Goal: Transaction & Acquisition: Subscribe to service/newsletter

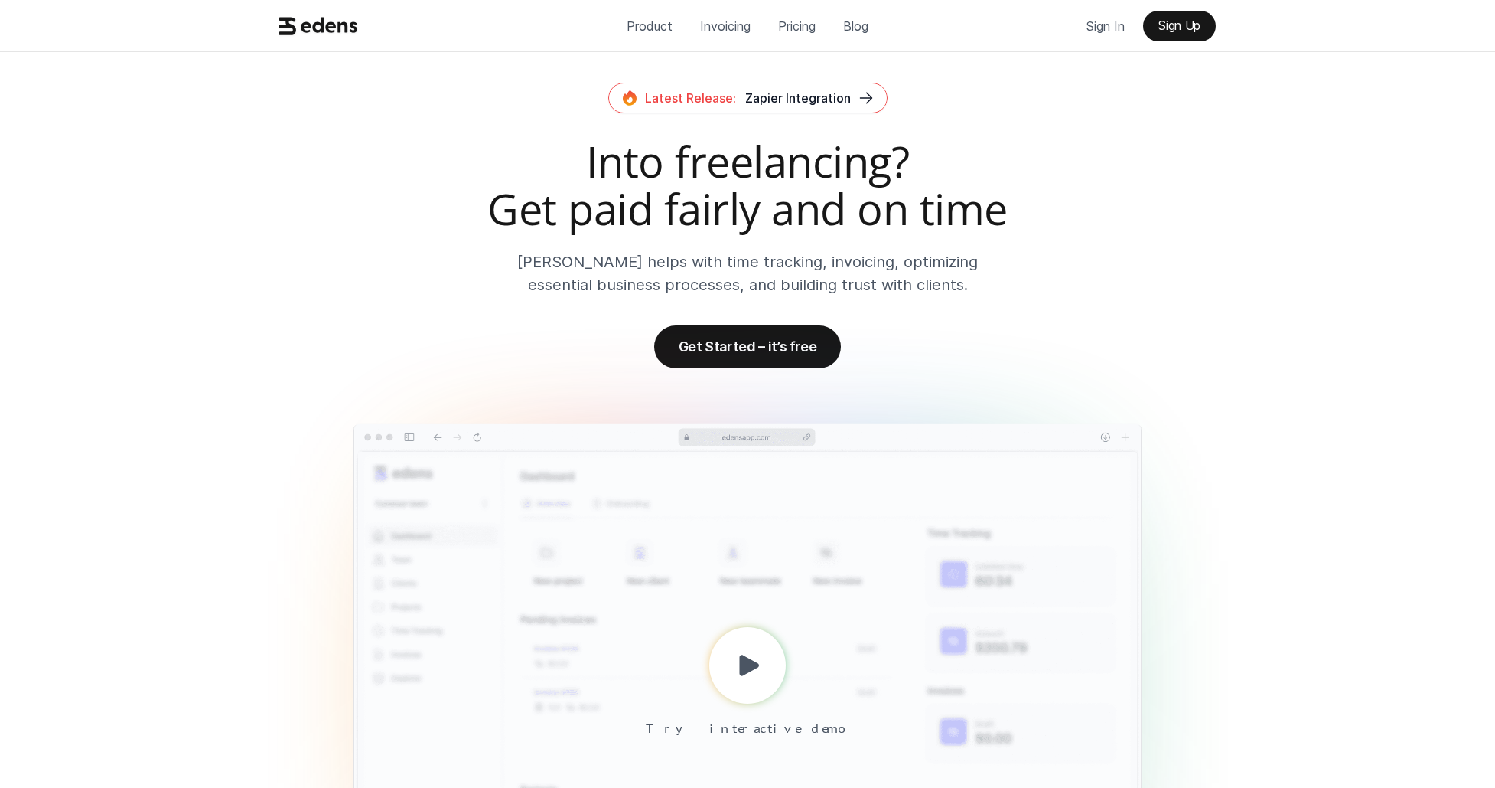
click at [791, 24] on p "Pricing" at bounding box center [797, 26] width 38 height 23
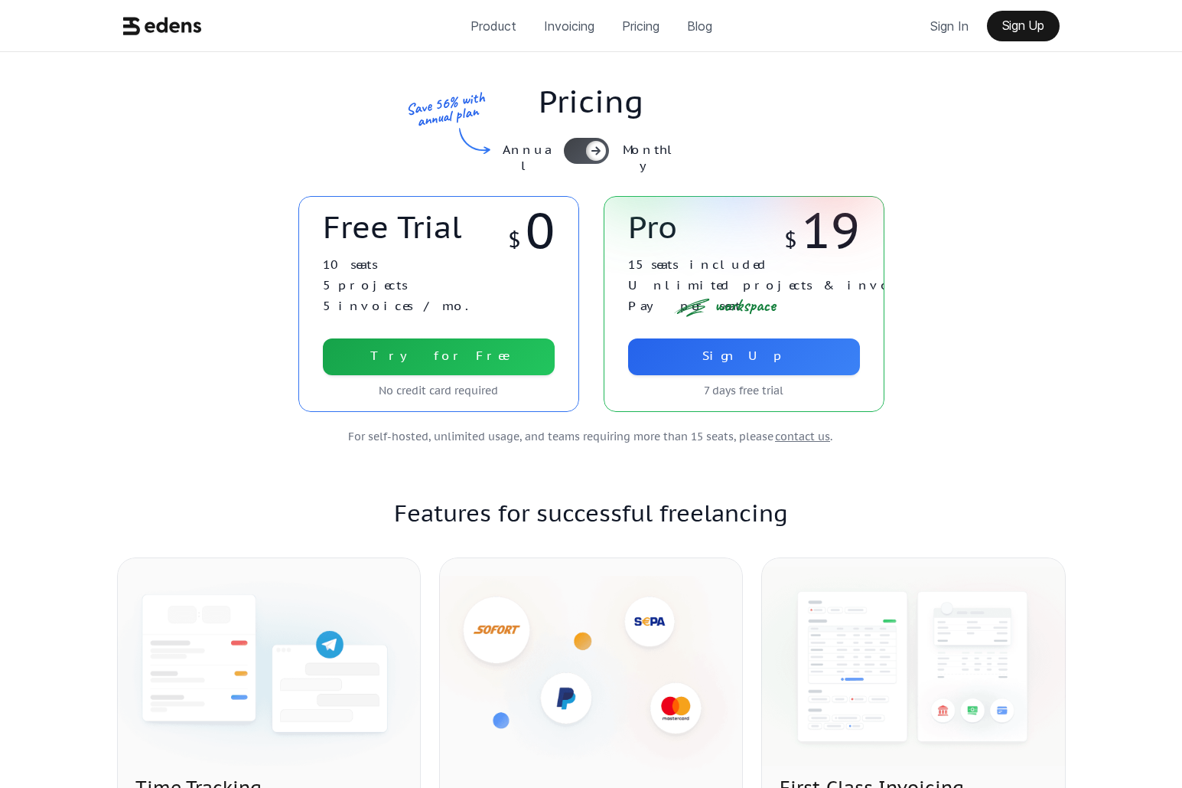
click at [587, 153] on div at bounding box center [596, 151] width 20 height 20
click at [587, 153] on div at bounding box center [586, 151] width 45 height 26
click at [588, 153] on div at bounding box center [598, 151] width 20 height 20
click at [587, 153] on div at bounding box center [586, 151] width 45 height 26
click at [587, 153] on div at bounding box center [579, 151] width 20 height 20
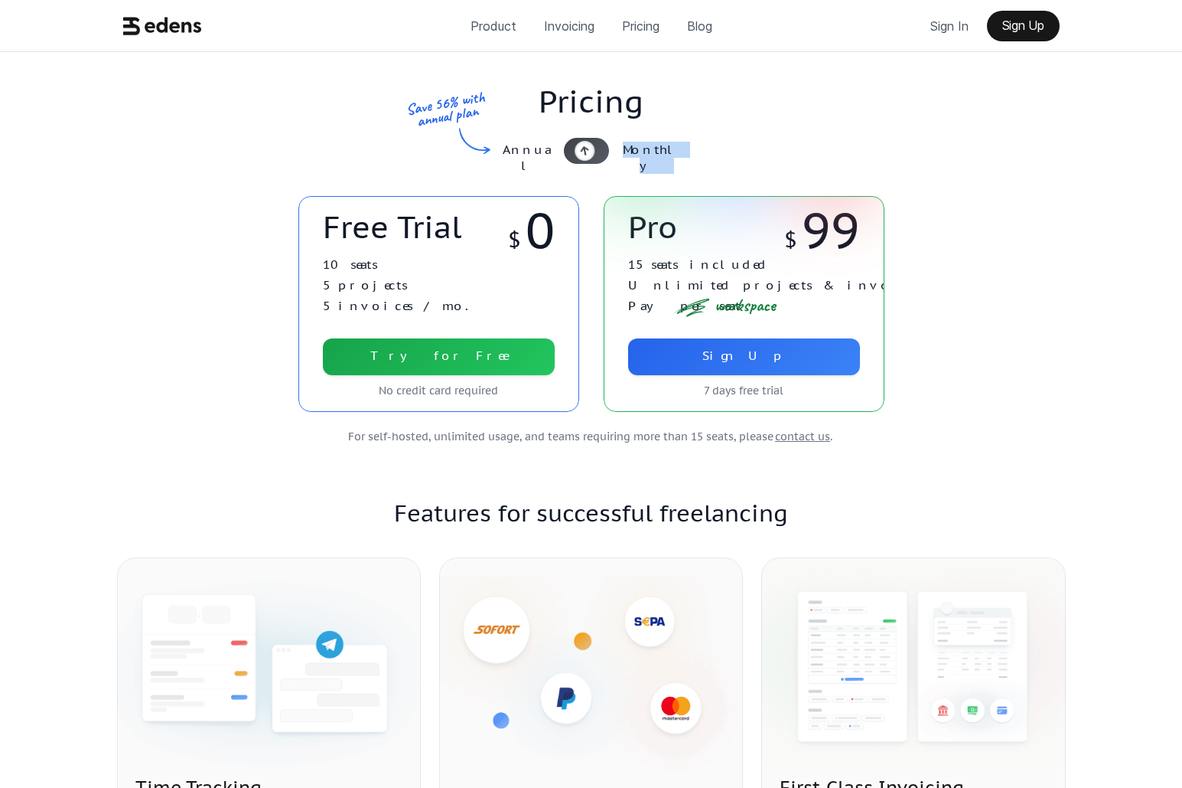
click at [587, 153] on div at bounding box center [586, 151] width 45 height 26
click at [587, 153] on div at bounding box center [595, 151] width 20 height 20
click at [587, 153] on div at bounding box center [586, 151] width 45 height 26
click at [586, 153] on div at bounding box center [576, 151] width 20 height 20
drag, startPoint x: 403, startPoint y: 83, endPoint x: 468, endPoint y: 174, distance: 111.9
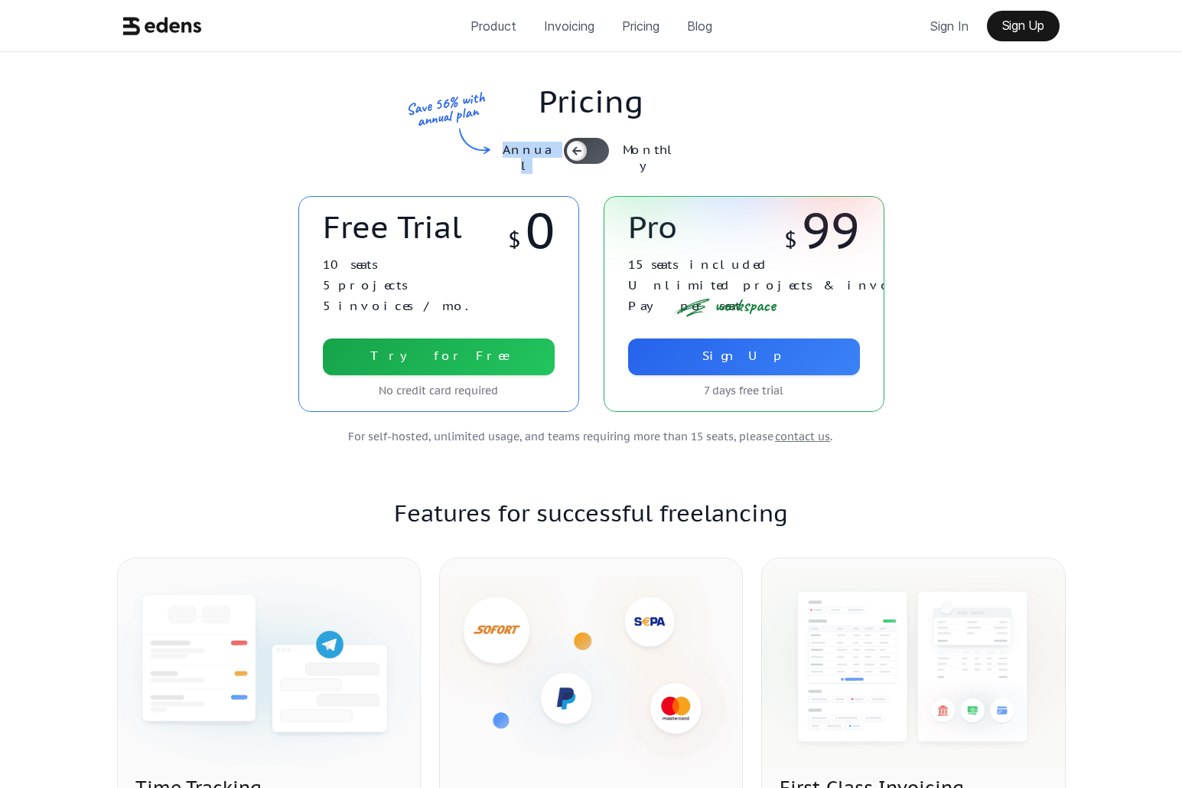
click at [468, 174] on div "Pricing Annual Monthly Save 56% with annual plan" at bounding box center [591, 124] width 955 height 144
click at [279, 138] on div "Pricing Annual Monthly Save 56% with annual plan" at bounding box center [591, 124] width 955 height 144
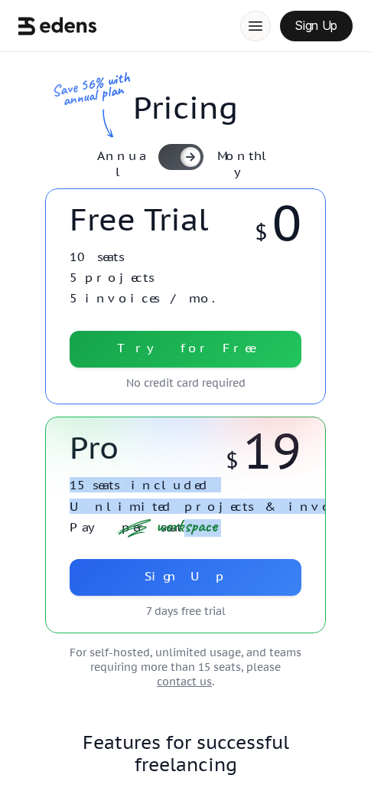
drag, startPoint x: 132, startPoint y: 517, endPoint x: 191, endPoint y: 524, distance: 59.4
click at [191, 524] on div "workspace 15 seats included Unlimited projects & invoices Pay per seat" at bounding box center [186, 509] width 232 height 73
click at [191, 524] on p "workspace" at bounding box center [186, 525] width 61 height 13
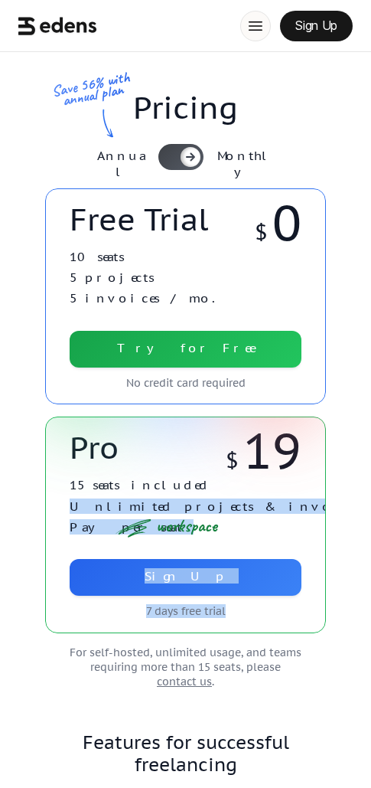
drag, startPoint x: 113, startPoint y: 451, endPoint x: 181, endPoint y: 490, distance: 77.8
click at [181, 490] on div "Pro $ 19 $ 99 workspace 15 seats included Unlimited projects & invoices Pay per…" at bounding box center [185, 524] width 281 height 216
click at [181, 491] on div "workspace 15 seats included Unlimited projects & invoices Pay per seat" at bounding box center [186, 509] width 232 height 73
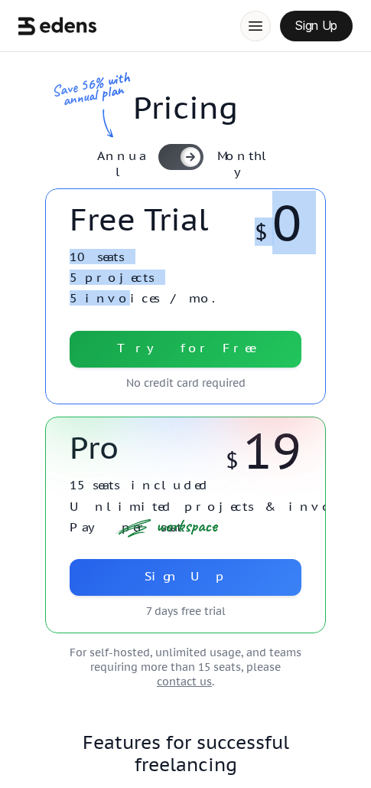
drag, startPoint x: 77, startPoint y: 243, endPoint x: 107, endPoint y: 306, distance: 69.8
click at [107, 306] on div "Free Trial $ 0 10 seats 5 projects 5 invoices / mo. Try for Free No credit card…" at bounding box center [185, 296] width 281 height 216
click at [107, 307] on div "10 seats 5 projects 5 invoices / mo." at bounding box center [186, 281] width 232 height 73
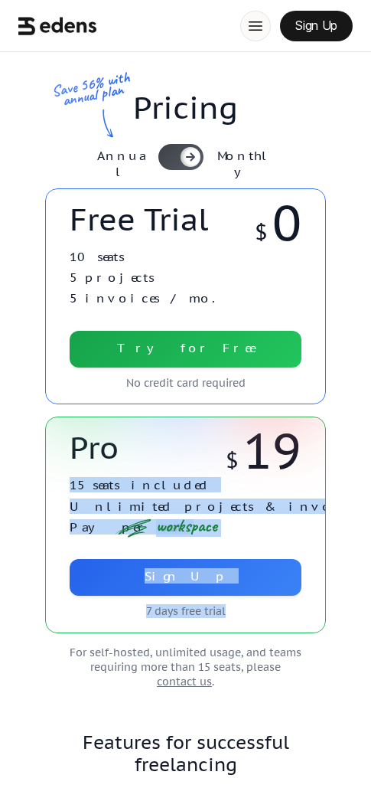
drag, startPoint x: 104, startPoint y: 436, endPoint x: 116, endPoint y: 525, distance: 89.6
click at [116, 525] on div "Pro $ 19 $ 99 workspace 15 seats included Unlimited projects & invoices Pay per…" at bounding box center [185, 524] width 281 height 216
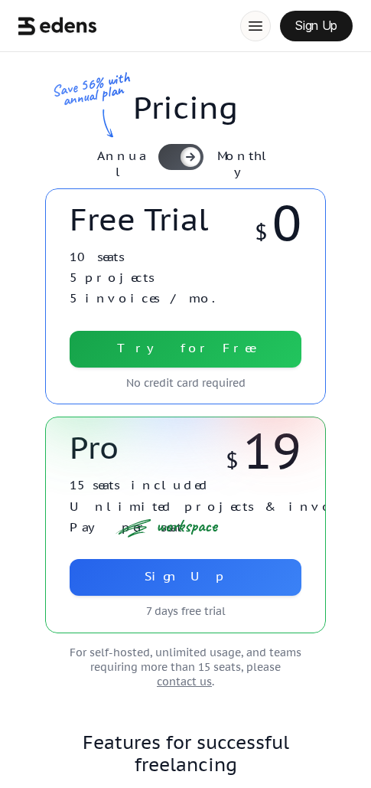
click at [116, 525] on icon at bounding box center [133, 528] width 38 height 19
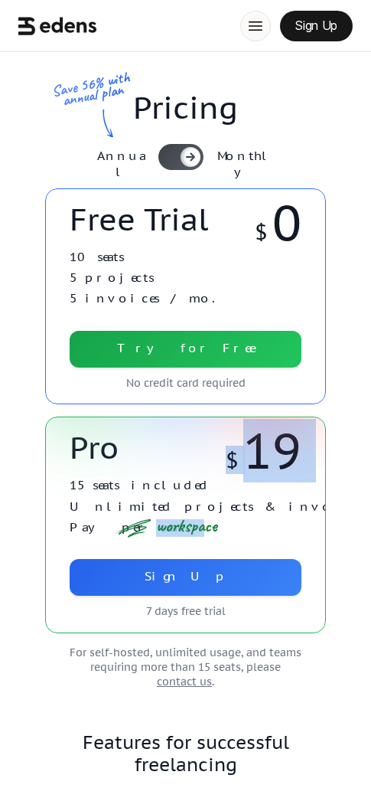
drag, startPoint x: 204, startPoint y: 528, endPoint x: 162, endPoint y: 467, distance: 74.3
click at [163, 468] on div "Pro $ 19 $ 99 workspace 15 seats included Unlimited projects & invoices Pay per…" at bounding box center [185, 524] width 281 height 216
click at [162, 467] on div "Pro $ 19 $ 99" at bounding box center [186, 451] width 232 height 44
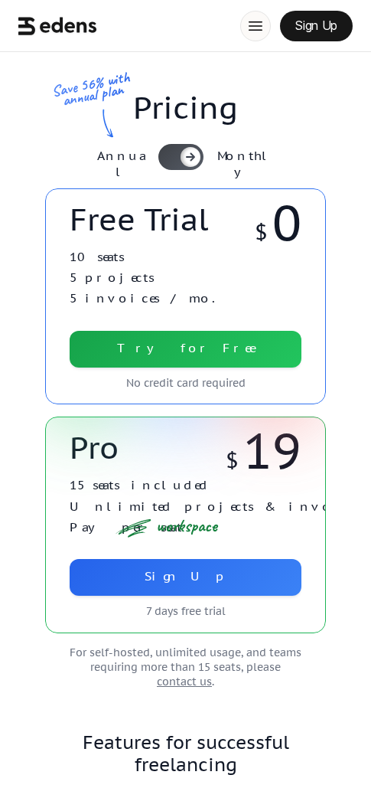
click at [183, 170] on div "Pricing Save 56% with annual plan Annual Monthly" at bounding box center [185, 120] width 955 height 136
click at [181, 162] on div at bounding box center [191, 157] width 20 height 20
click at [181, 162] on div at bounding box center [180, 157] width 45 height 26
click at [181, 162] on div at bounding box center [188, 157] width 20 height 20
click at [181, 162] on div at bounding box center [180, 157] width 45 height 26
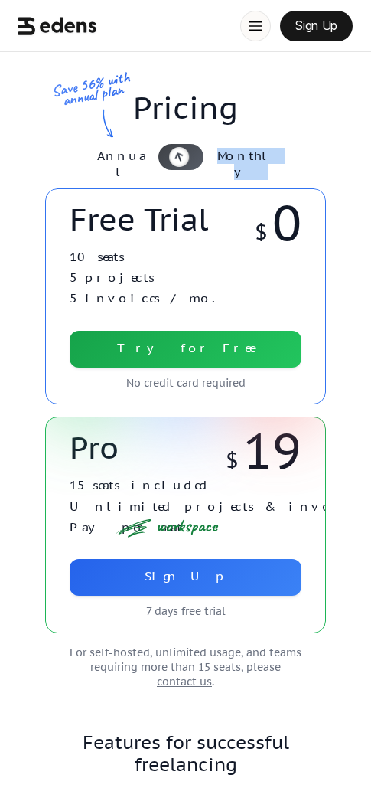
click at [181, 162] on div at bounding box center [179, 157] width 20 height 20
click at [181, 162] on div at bounding box center [180, 157] width 45 height 26
click at [182, 162] on div at bounding box center [192, 157] width 20 height 20
click at [317, 142] on div "Pricing Save 56% with annual plan Annual Monthly" at bounding box center [185, 120] width 955 height 136
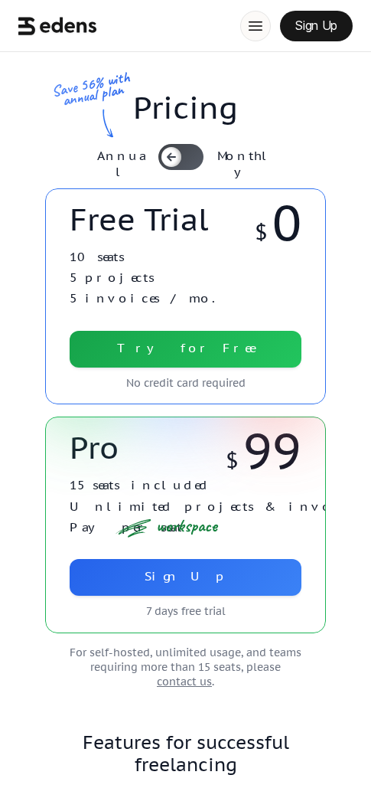
click at [193, 165] on div at bounding box center [180, 157] width 45 height 26
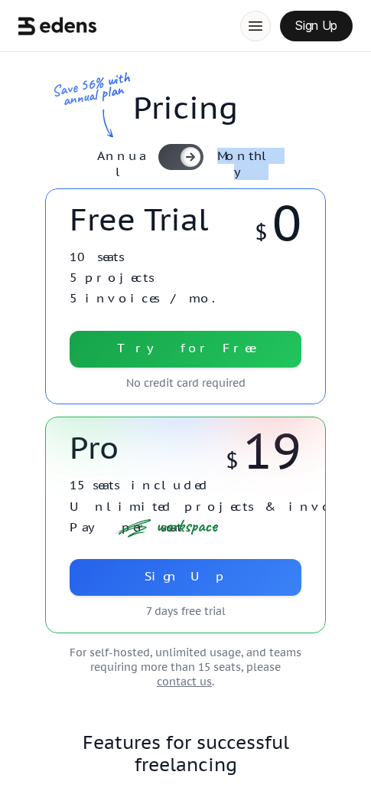
click at [178, 163] on div at bounding box center [180, 157] width 45 height 26
click at [177, 163] on div at bounding box center [171, 157] width 20 height 20
click at [176, 163] on div at bounding box center [180, 157] width 45 height 26
click at [175, 163] on div at bounding box center [176, 157] width 20 height 20
click at [175, 163] on div at bounding box center [180, 157] width 45 height 26
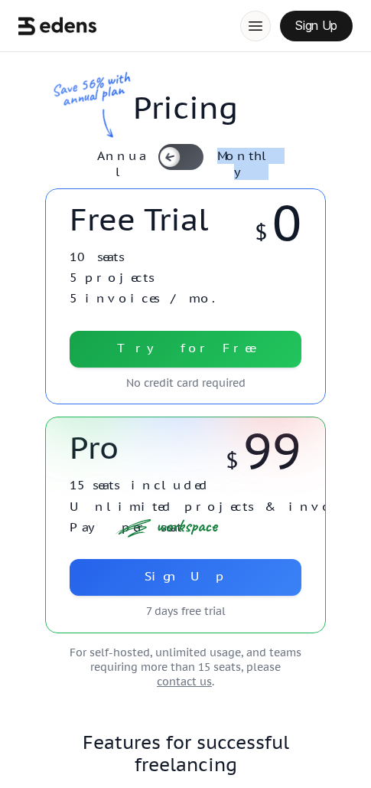
click at [175, 163] on div at bounding box center [170, 157] width 20 height 20
click at [174, 163] on div at bounding box center [180, 157] width 45 height 26
click at [174, 163] on div at bounding box center [171, 157] width 20 height 20
click at [173, 163] on div at bounding box center [180, 157] width 45 height 26
click at [172, 163] on div at bounding box center [171, 157] width 20 height 20
